Goal: Use online tool/utility: Utilize a website feature to perform a specific function

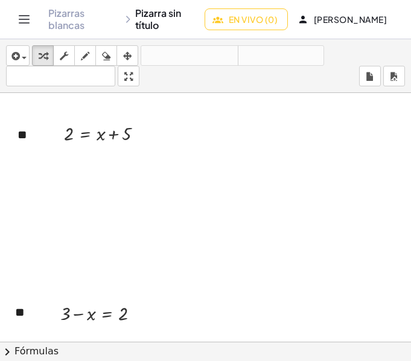
scroll to position [5379, 0]
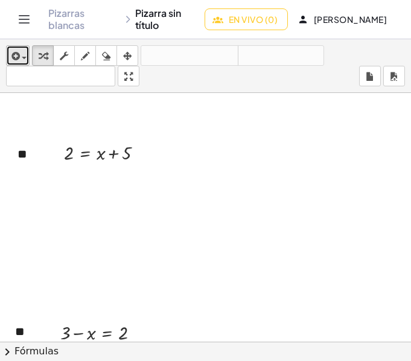
click at [14, 55] on icon "button" at bounding box center [14, 56] width 11 height 14
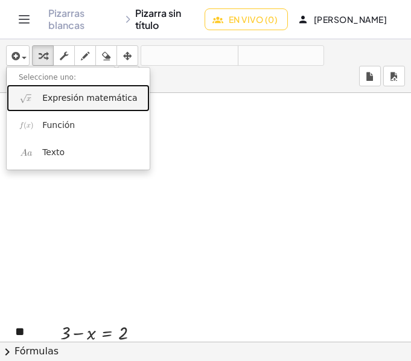
click at [49, 99] on font "Expresión matemática" at bounding box center [89, 98] width 95 height 10
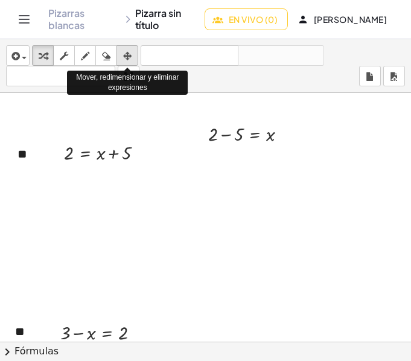
click at [126, 53] on icon "button" at bounding box center [127, 56] width 8 height 14
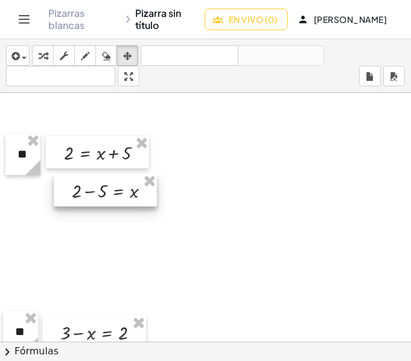
drag, startPoint x: 231, startPoint y: 135, endPoint x: 95, endPoint y: 192, distance: 147.6
click at [95, 192] on div at bounding box center [105, 190] width 103 height 33
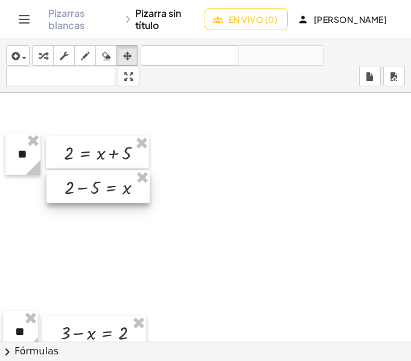
drag, startPoint x: 106, startPoint y: 194, endPoint x: 99, endPoint y: 190, distance: 8.1
click at [99, 190] on div at bounding box center [97, 186] width 103 height 33
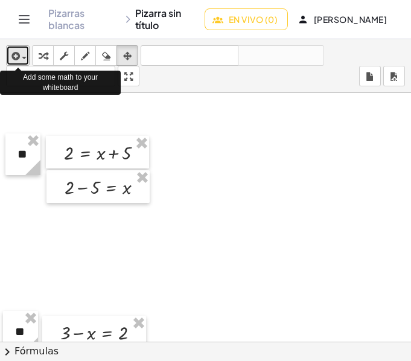
click at [18, 56] on icon "button" at bounding box center [14, 56] width 11 height 14
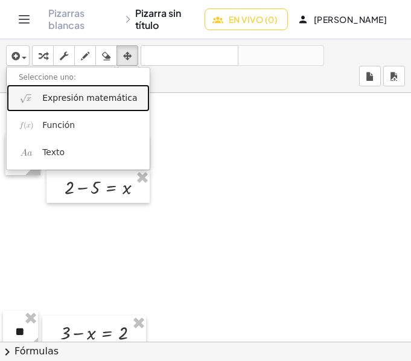
click at [66, 98] on font "Expresión matemática" at bounding box center [89, 98] width 95 height 10
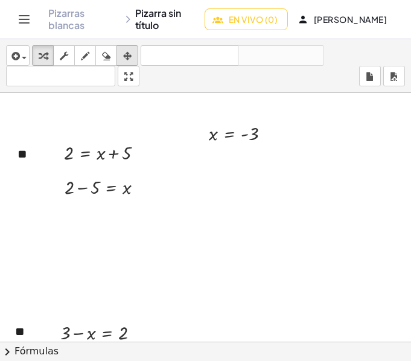
click at [121, 57] on div "button" at bounding box center [127, 55] width 16 height 14
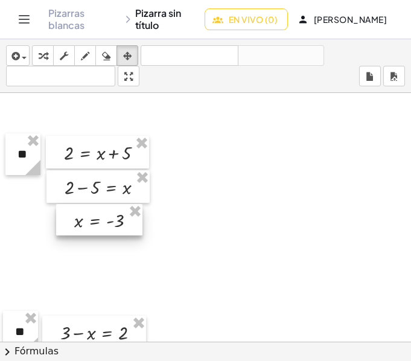
drag, startPoint x: 224, startPoint y: 131, endPoint x: 89, endPoint y: 217, distance: 160.3
click at [89, 217] on div at bounding box center [99, 219] width 86 height 31
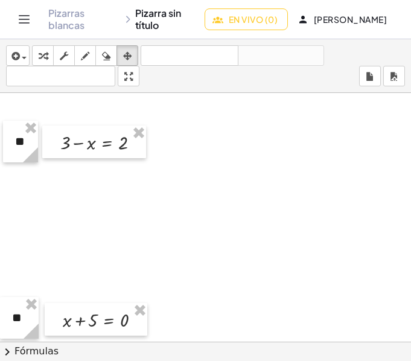
scroll to position [5510, 0]
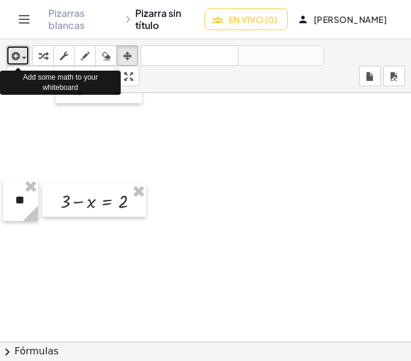
click at [22, 54] on span "button" at bounding box center [21, 57] width 2 height 8
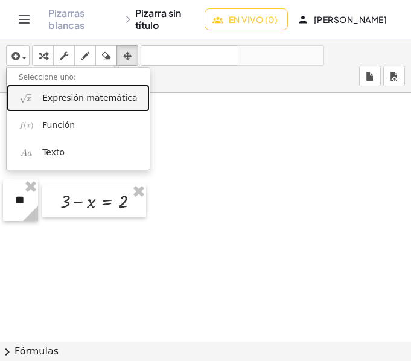
click at [50, 95] on font "Expresión matemática" at bounding box center [89, 98] width 95 height 10
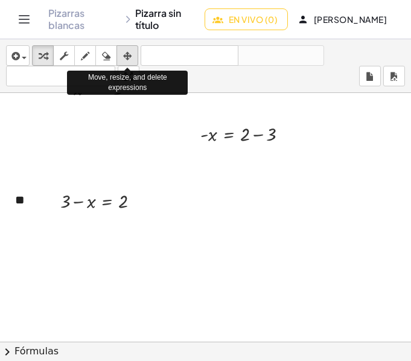
click at [125, 59] on icon "button" at bounding box center [127, 56] width 8 height 14
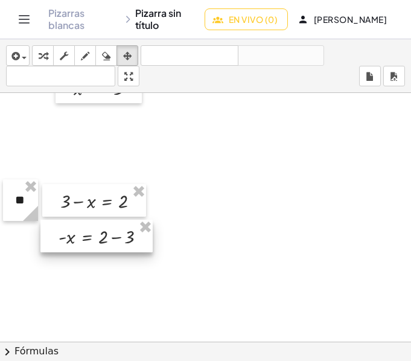
drag, startPoint x: 248, startPoint y: 121, endPoint x: 107, endPoint y: 223, distance: 174.9
click at [107, 223] on div at bounding box center [96, 236] width 112 height 33
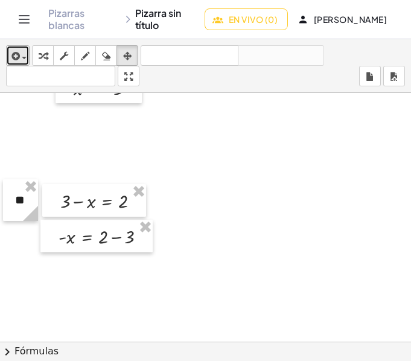
click at [21, 55] on span "button" at bounding box center [21, 57] width 2 height 8
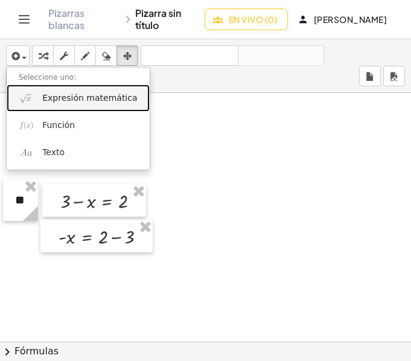
click at [44, 96] on font "Expresión matemática" at bounding box center [89, 98] width 95 height 10
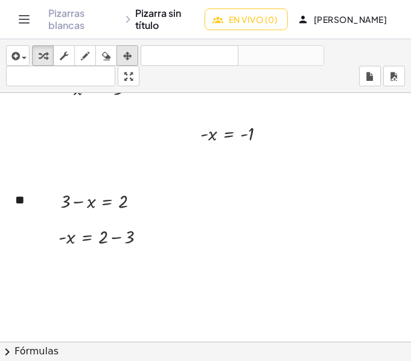
click at [131, 59] on icon "button" at bounding box center [127, 56] width 8 height 14
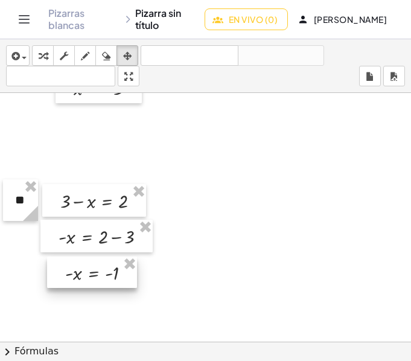
drag, startPoint x: 226, startPoint y: 131, endPoint x: 89, endPoint y: 270, distance: 194.5
click at [89, 270] on div at bounding box center [92, 271] width 90 height 31
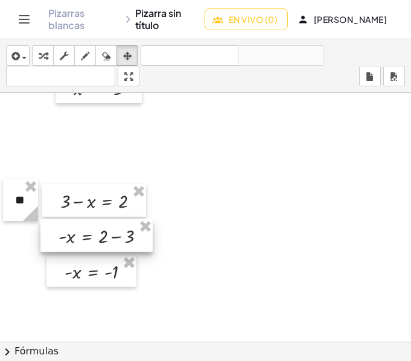
click at [93, 236] on div at bounding box center [96, 235] width 112 height 33
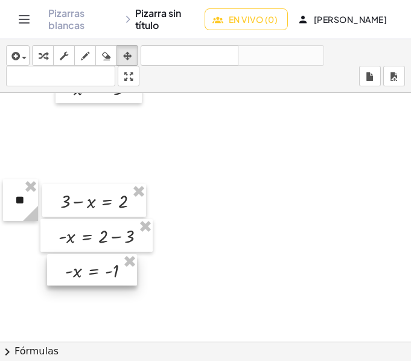
click at [95, 269] on div at bounding box center [92, 269] width 90 height 31
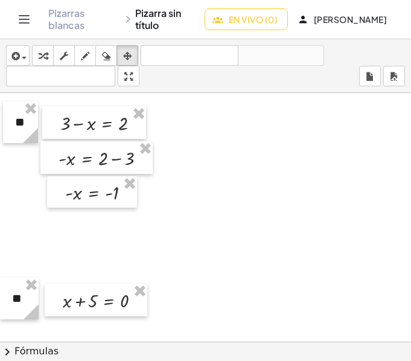
scroll to position [5608, 0]
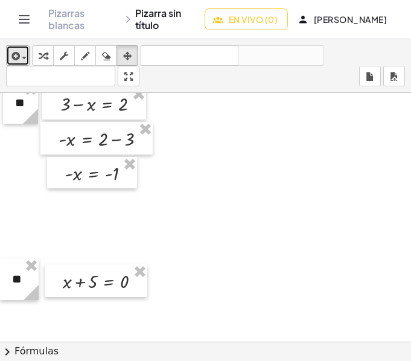
click at [22, 53] on div "button" at bounding box center [17, 55] width 17 height 14
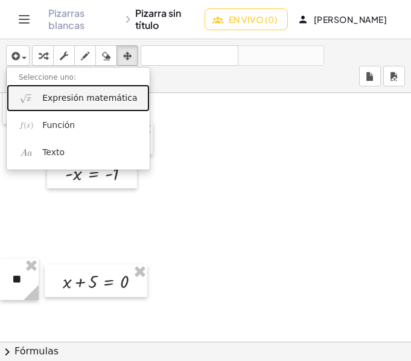
click at [60, 98] on font "Expresión matemática" at bounding box center [89, 98] width 95 height 10
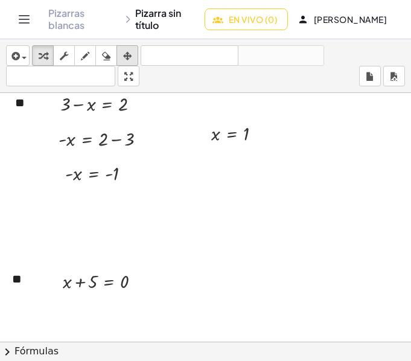
click at [131, 51] on icon "button" at bounding box center [127, 56] width 8 height 14
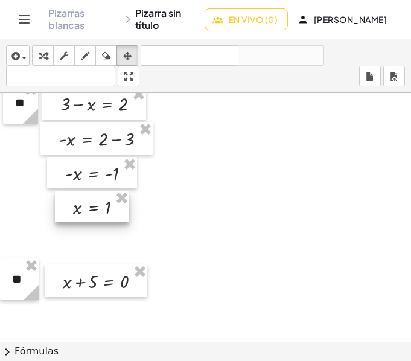
drag, startPoint x: 239, startPoint y: 132, endPoint x: 100, endPoint y: 204, distance: 157.0
click at [100, 204] on div at bounding box center [92, 206] width 74 height 31
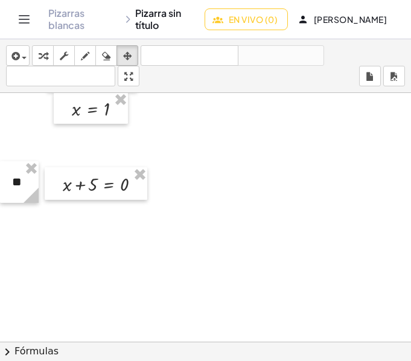
scroll to position [5744, 0]
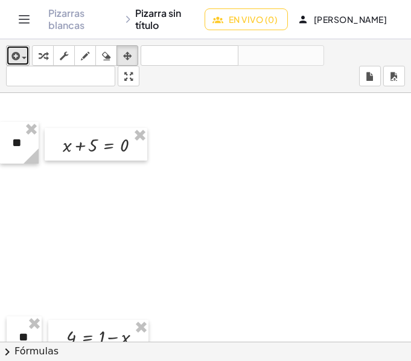
click at [16, 50] on icon "button" at bounding box center [14, 56] width 11 height 14
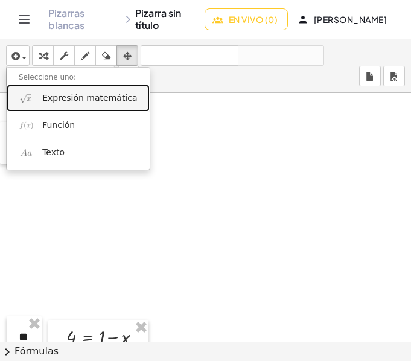
click at [72, 99] on font "Expresión matemática" at bounding box center [89, 98] width 95 height 10
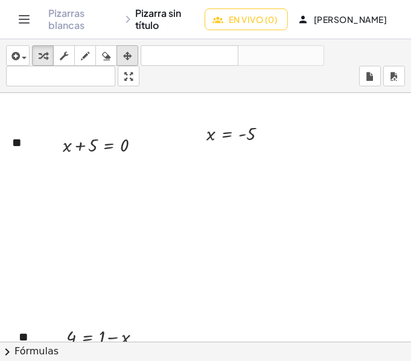
click at [128, 56] on icon "button" at bounding box center [127, 56] width 8 height 14
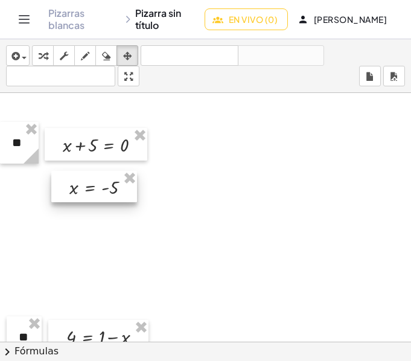
drag, startPoint x: 228, startPoint y: 124, endPoint x: 92, endPoint y: 178, distance: 146.5
click at [92, 178] on div at bounding box center [94, 186] width 86 height 31
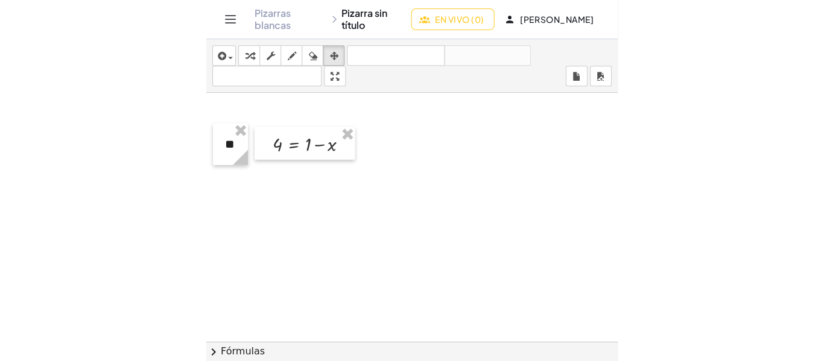
scroll to position [5961, 0]
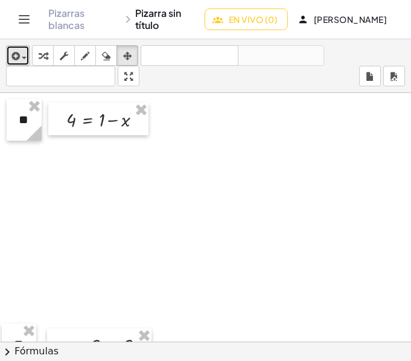
click at [19, 53] on icon "button" at bounding box center [14, 56] width 11 height 14
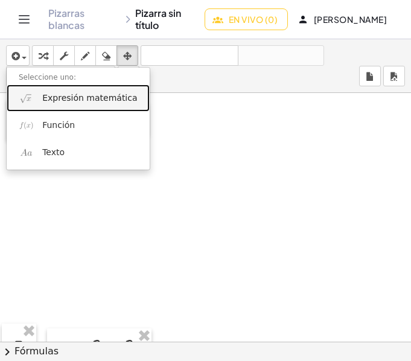
click at [54, 93] on font "Expresión matemática" at bounding box center [89, 98] width 95 height 10
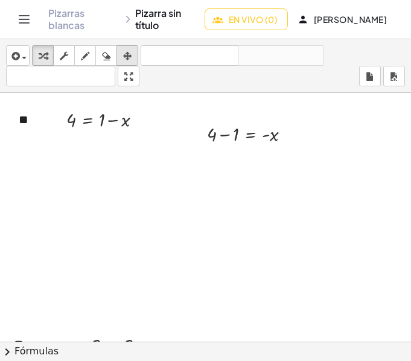
click at [122, 51] on div "button" at bounding box center [127, 55] width 16 height 14
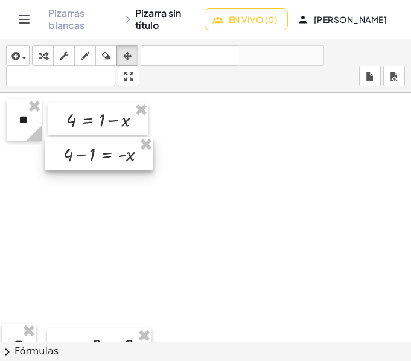
drag, startPoint x: 228, startPoint y: 125, endPoint x: 84, endPoint y: 145, distance: 145.5
click at [84, 145] on div at bounding box center [99, 153] width 108 height 33
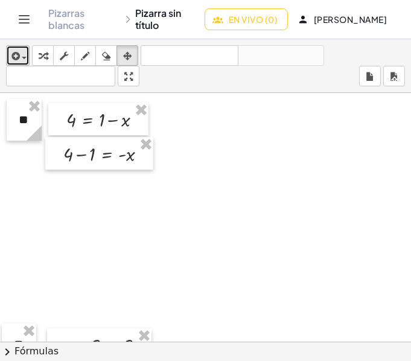
click at [25, 60] on div "button" at bounding box center [17, 55] width 17 height 14
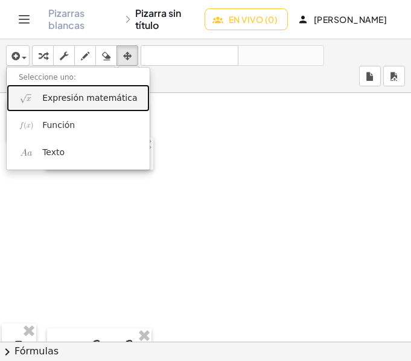
click at [74, 96] on font "Expresión matemática" at bounding box center [89, 98] width 95 height 10
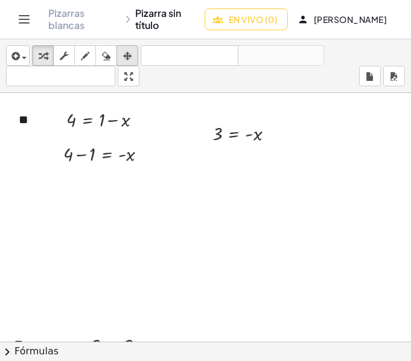
click at [125, 57] on icon "button" at bounding box center [127, 56] width 8 height 14
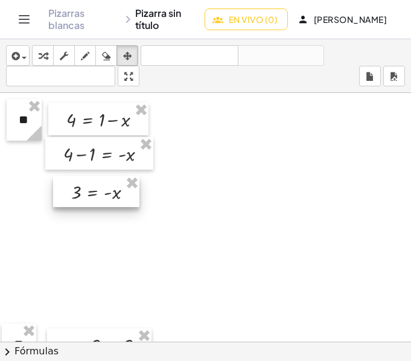
drag, startPoint x: 228, startPoint y: 133, endPoint x: 87, endPoint y: 192, distance: 152.2
click at [87, 192] on div at bounding box center [96, 190] width 86 height 31
click at [18, 55] on icon "button" at bounding box center [14, 56] width 11 height 14
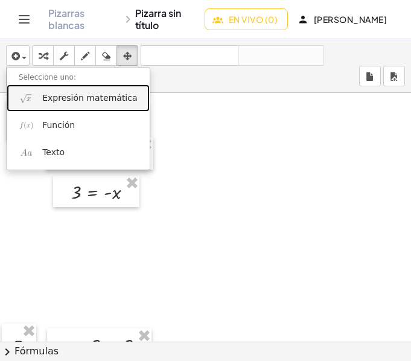
click at [66, 96] on font "Expresión matemática" at bounding box center [89, 98] width 95 height 10
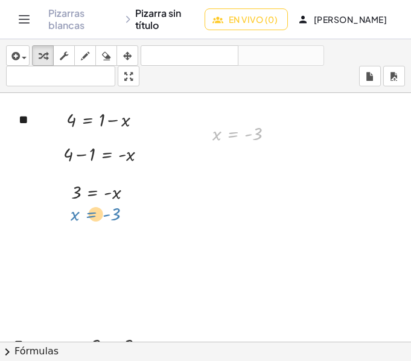
drag, startPoint x: 232, startPoint y: 131, endPoint x: 91, endPoint y: 210, distance: 161.7
click at [131, 57] on icon "button" at bounding box center [127, 56] width 8 height 14
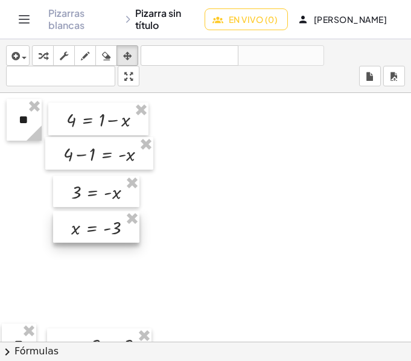
drag, startPoint x: 227, startPoint y: 135, endPoint x: 86, endPoint y: 229, distance: 169.1
click at [86, 229] on div at bounding box center [96, 226] width 86 height 31
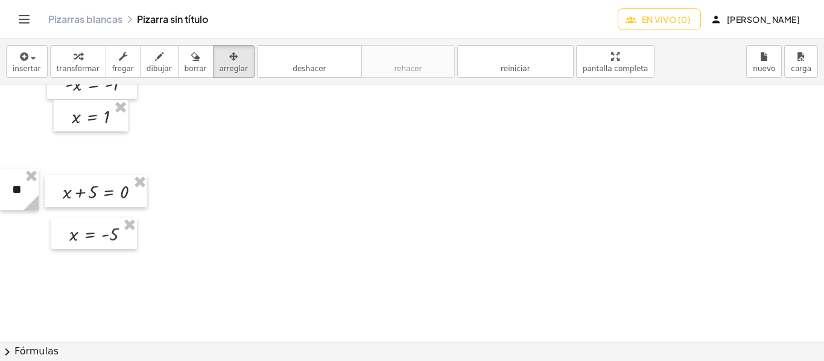
scroll to position [5781, 0]
